Goal: Task Accomplishment & Management: Manage account settings

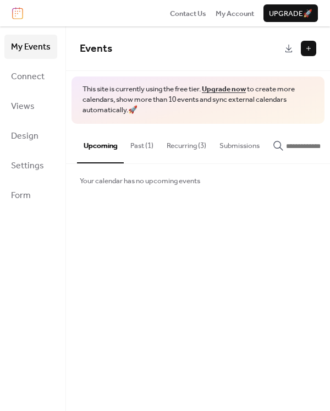
scroll to position [0, 7]
click at [166, 142] on button "Recurring (3)" at bounding box center [179, 143] width 53 height 38
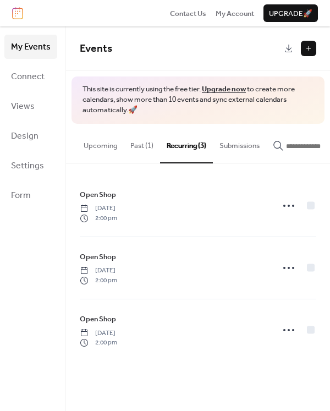
scroll to position [0, 1]
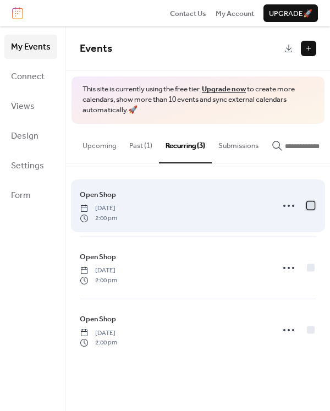
click at [309, 207] on div at bounding box center [311, 205] width 8 height 8
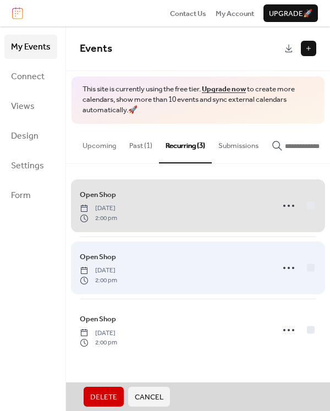
click at [309, 271] on span "Open Shop [DATE] 2:00 pm" at bounding box center [198, 268] width 236 height 62
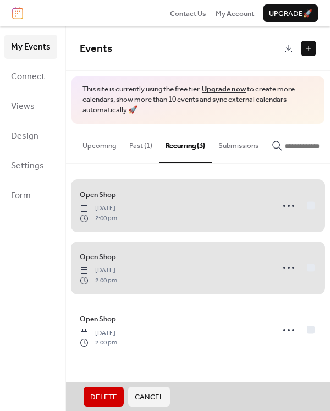
click at [120, 207] on span "Open Shop [DATE] 2:00 pm" at bounding box center [198, 206] width 236 height 62
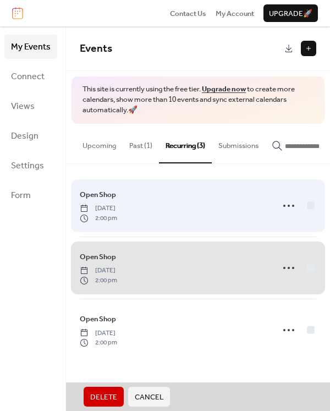
click at [289, 209] on span "Open Shop [DATE] 2:00 pm" at bounding box center [198, 206] width 236 height 62
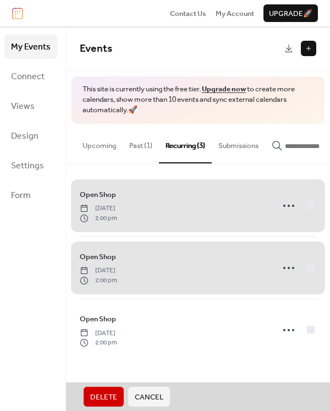
click at [286, 206] on span "Open Shop [DATE] 2:00 pm" at bounding box center [198, 206] width 236 height 62
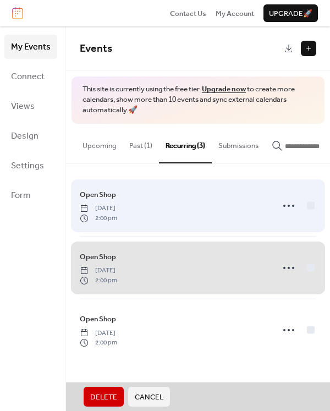
click at [285, 208] on span "Open Shop [DATE] 2:00 pm" at bounding box center [198, 206] width 236 height 62
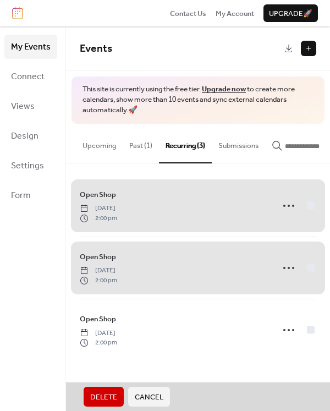
click at [313, 273] on span "Open Shop [DATE] 2:00 pm" at bounding box center [198, 268] width 236 height 62
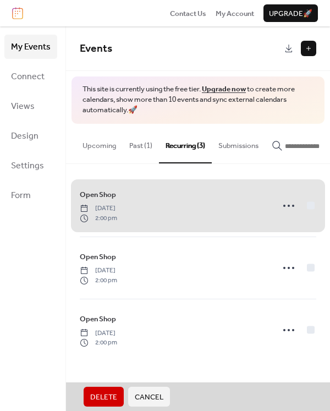
click at [310, 204] on span "Open Shop [DATE] 2:00 pm" at bounding box center [198, 206] width 236 height 62
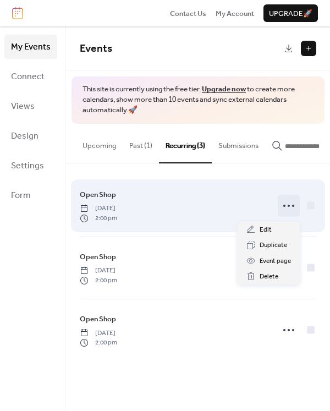
click at [287, 205] on icon at bounding box center [289, 206] width 18 height 18
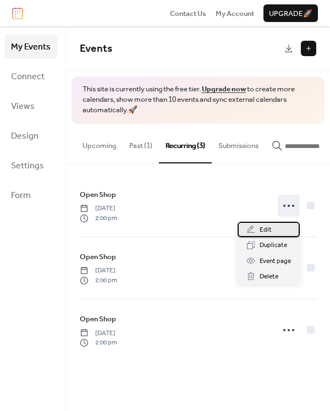
click at [267, 223] on div "Edit" at bounding box center [269, 229] width 62 height 15
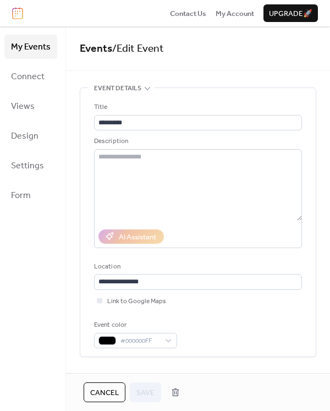
click at [113, 384] on button "Cancel" at bounding box center [105, 392] width 42 height 20
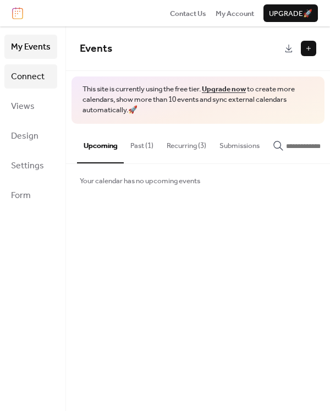
click at [35, 72] on span "Connect" at bounding box center [28, 77] width 34 height 18
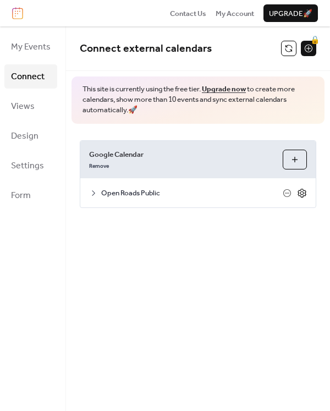
click at [298, 188] on icon at bounding box center [302, 193] width 10 height 10
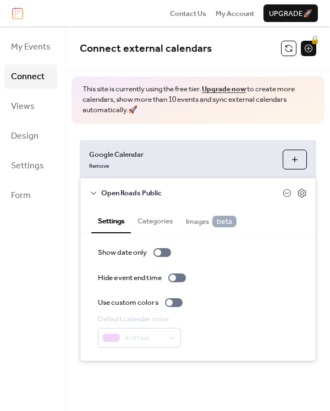
click at [136, 195] on span "Open Roads Public" at bounding box center [191, 193] width 181 height 11
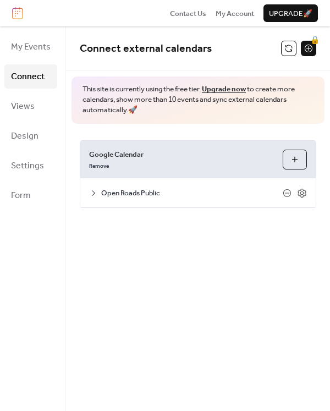
click at [136, 195] on span "Open Roads Public" at bounding box center [191, 193] width 181 height 11
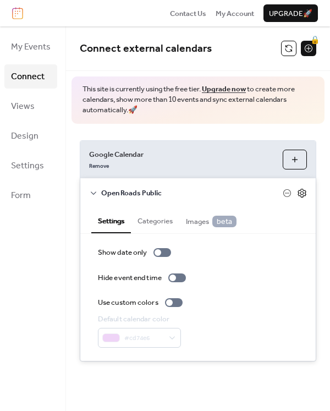
click at [300, 190] on icon at bounding box center [302, 193] width 10 height 10
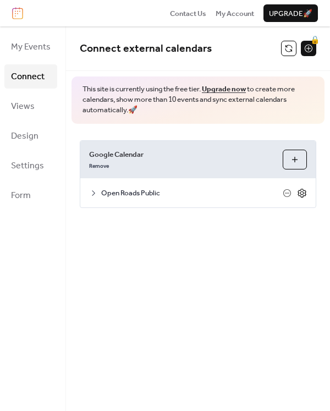
click at [300, 190] on icon at bounding box center [302, 193] width 10 height 10
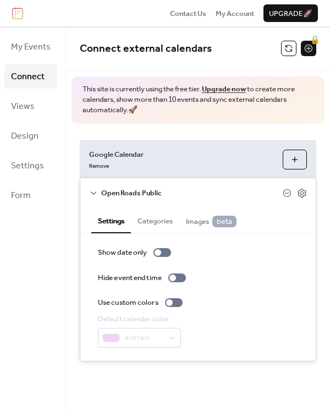
click at [291, 154] on button "Choose Calendars" at bounding box center [295, 160] width 24 height 20
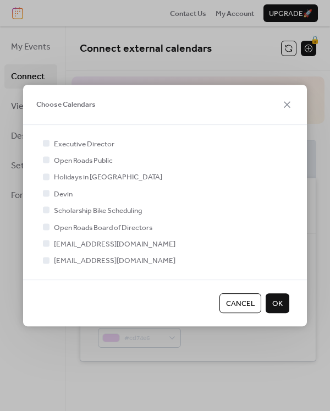
click at [276, 302] on span "OK" at bounding box center [277, 303] width 10 height 11
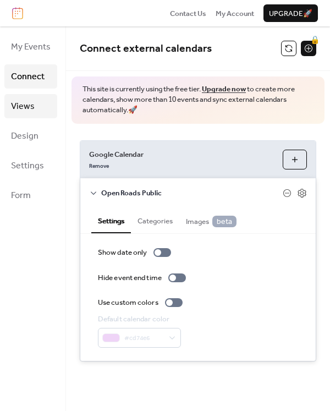
click at [34, 104] on link "Views" at bounding box center [30, 106] width 53 height 24
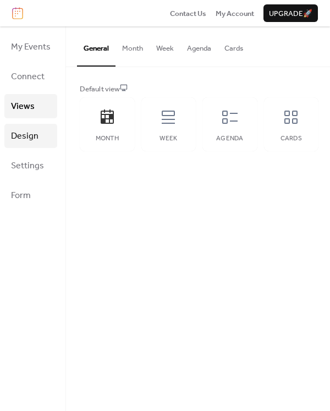
click at [30, 137] on span "Design" at bounding box center [24, 137] width 27 height 18
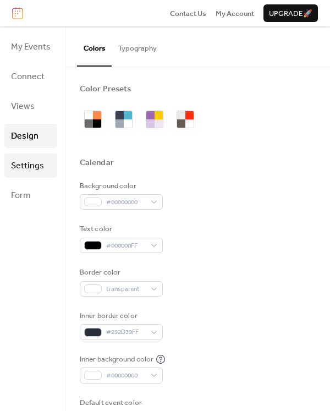
click at [33, 164] on span "Settings" at bounding box center [27, 166] width 33 height 18
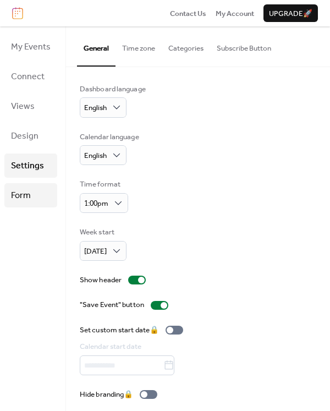
click at [23, 193] on span "Form" at bounding box center [21, 196] width 20 height 18
